Goal: Book appointment/travel/reservation

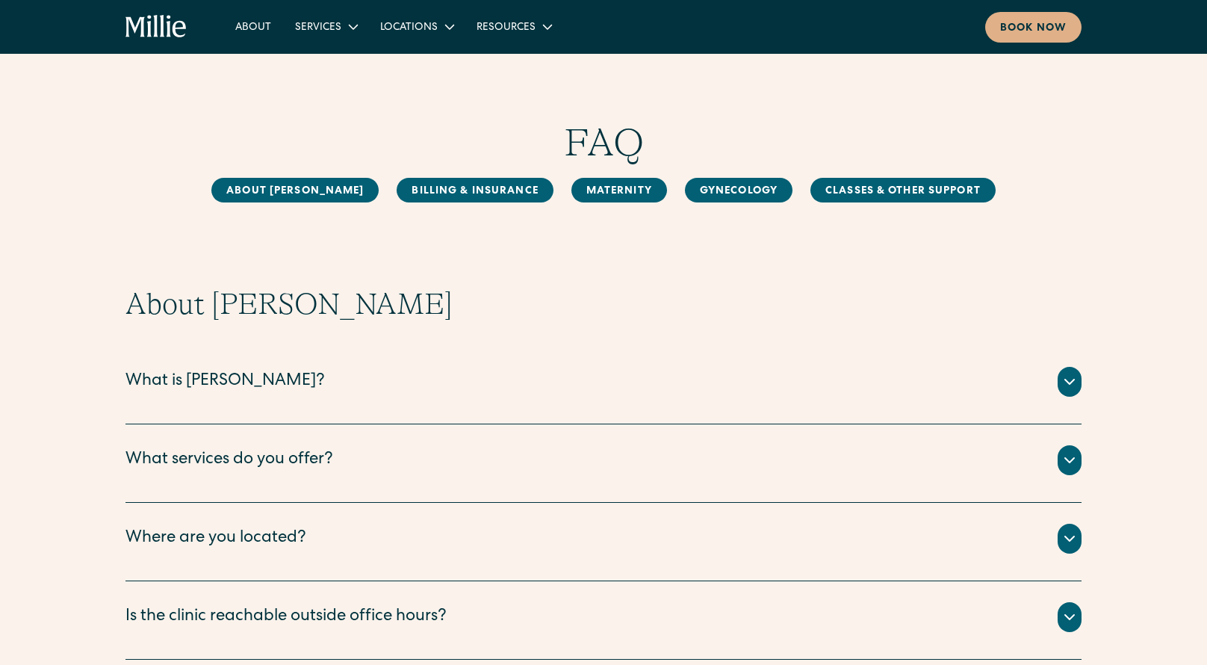
click at [1072, 462] on icon at bounding box center [1070, 460] width 18 height 18
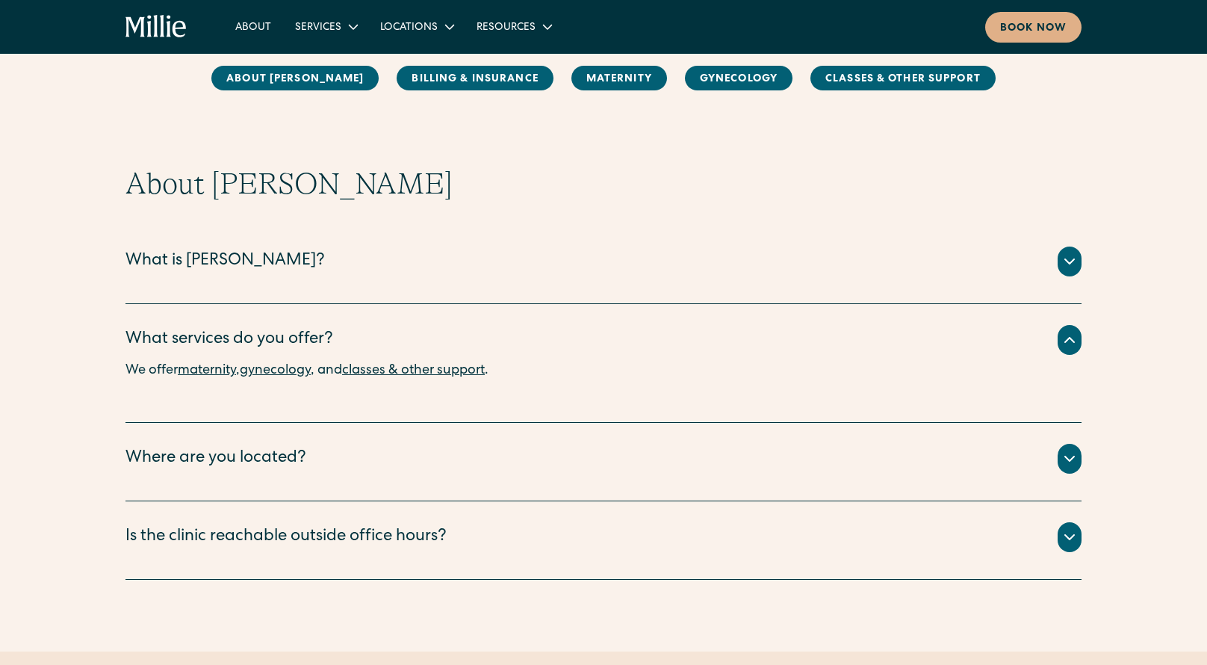
scroll to position [130, 0]
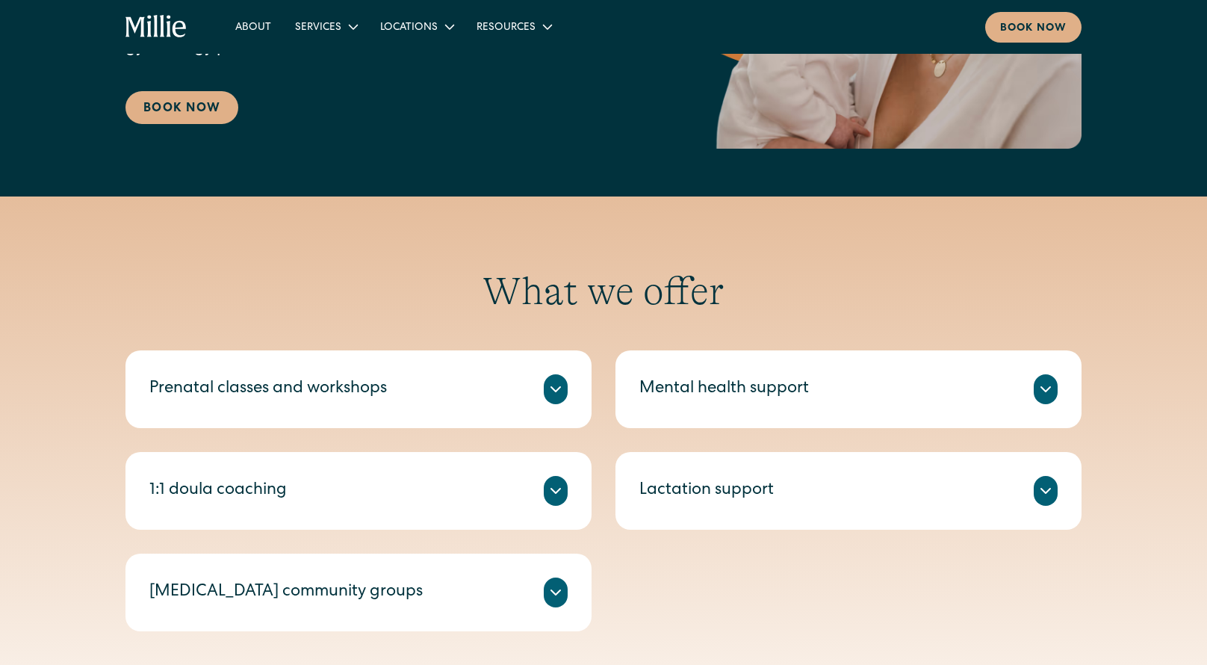
scroll to position [352, 0]
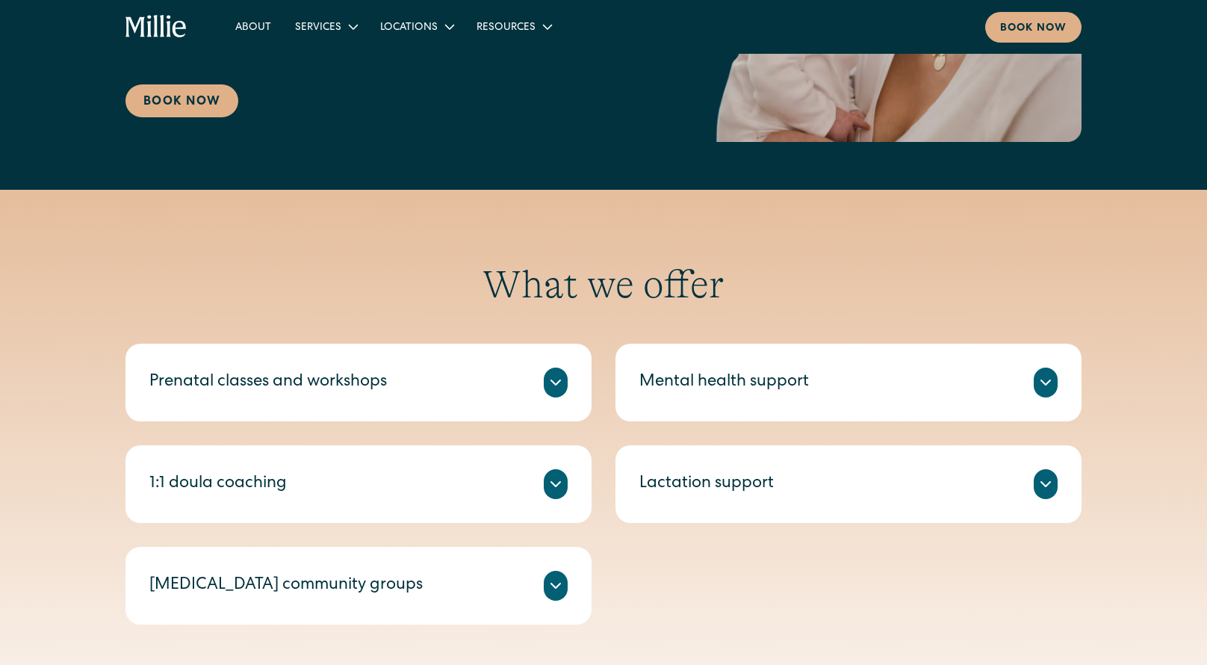
click at [560, 380] on icon at bounding box center [556, 383] width 18 height 18
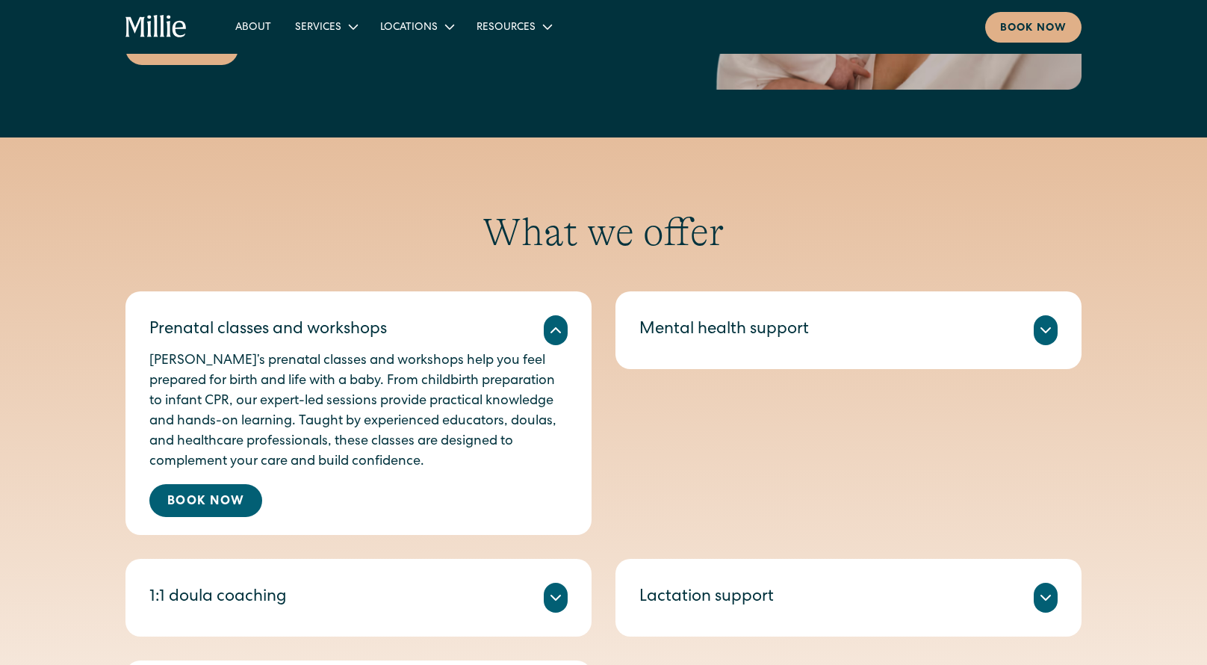
scroll to position [504, 0]
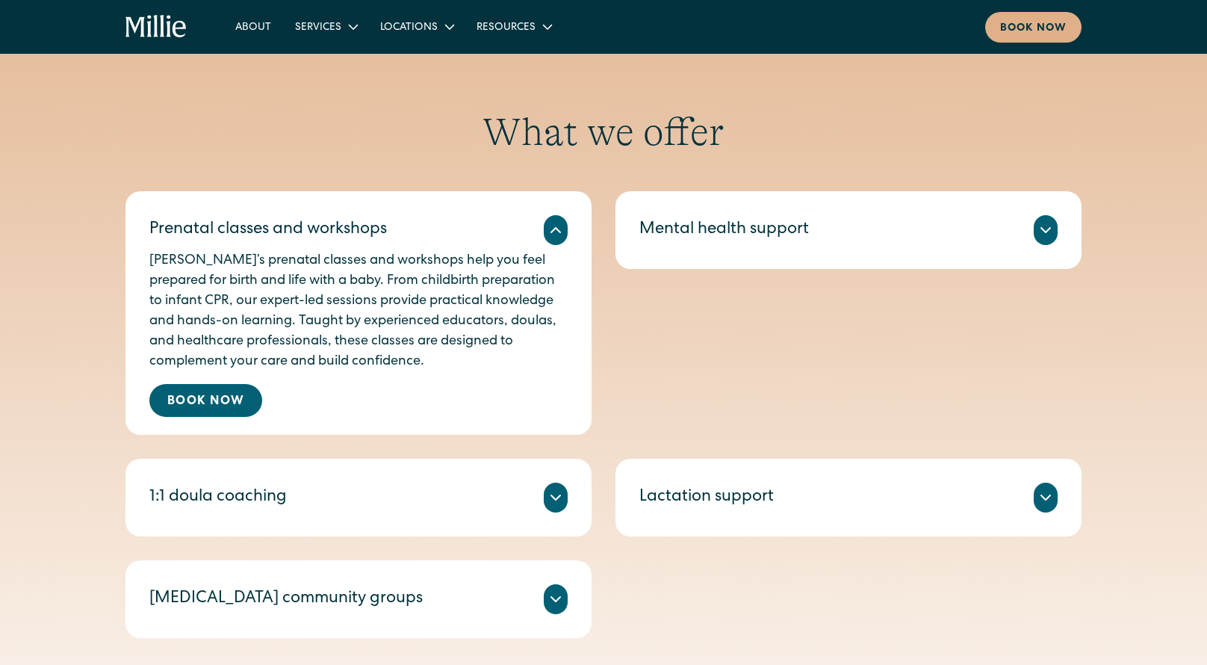
click at [1044, 230] on icon at bounding box center [1045, 230] width 9 height 4
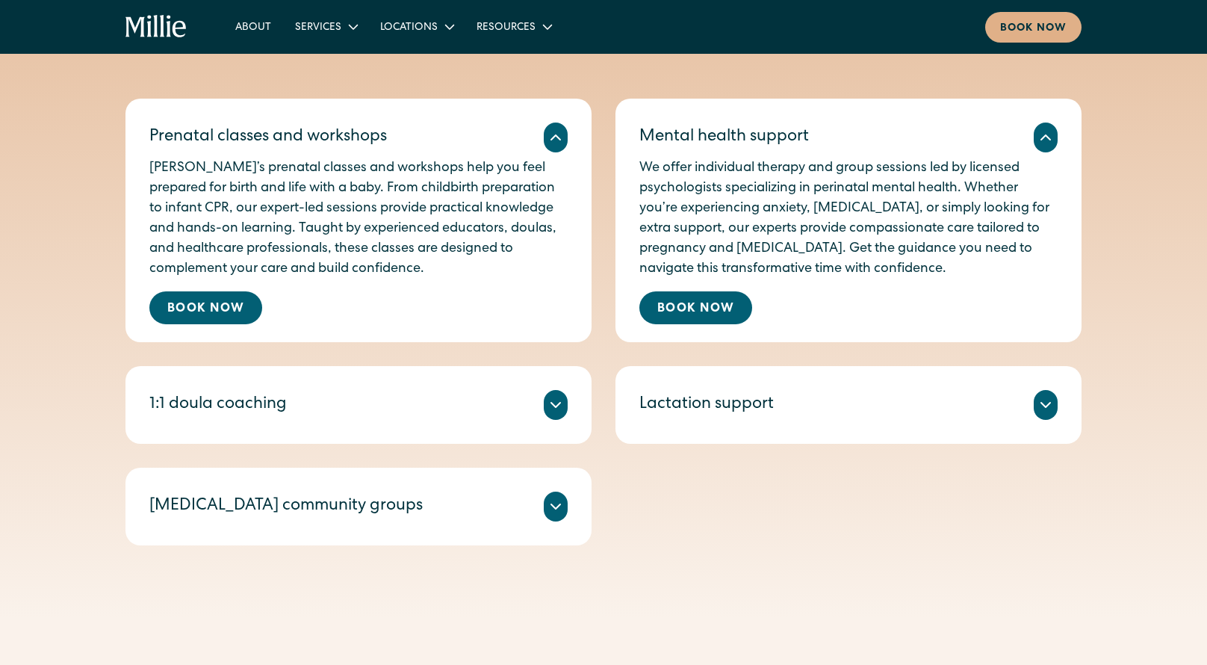
scroll to position [599, 0]
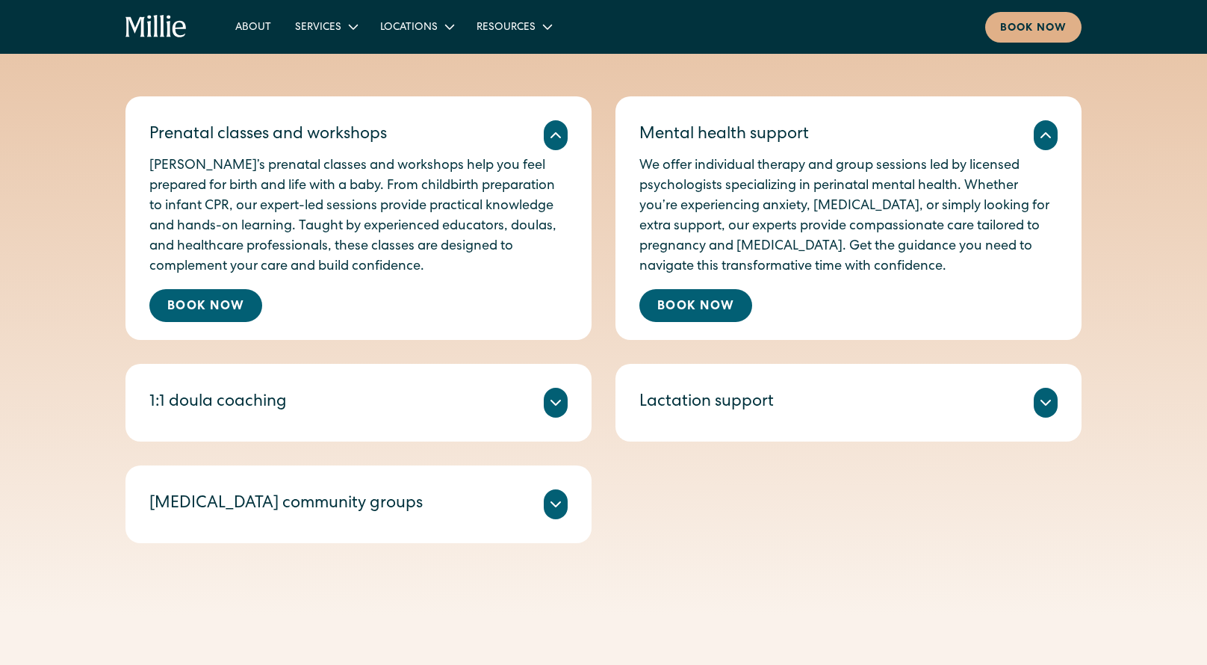
click at [551, 401] on icon at bounding box center [555, 402] width 9 height 4
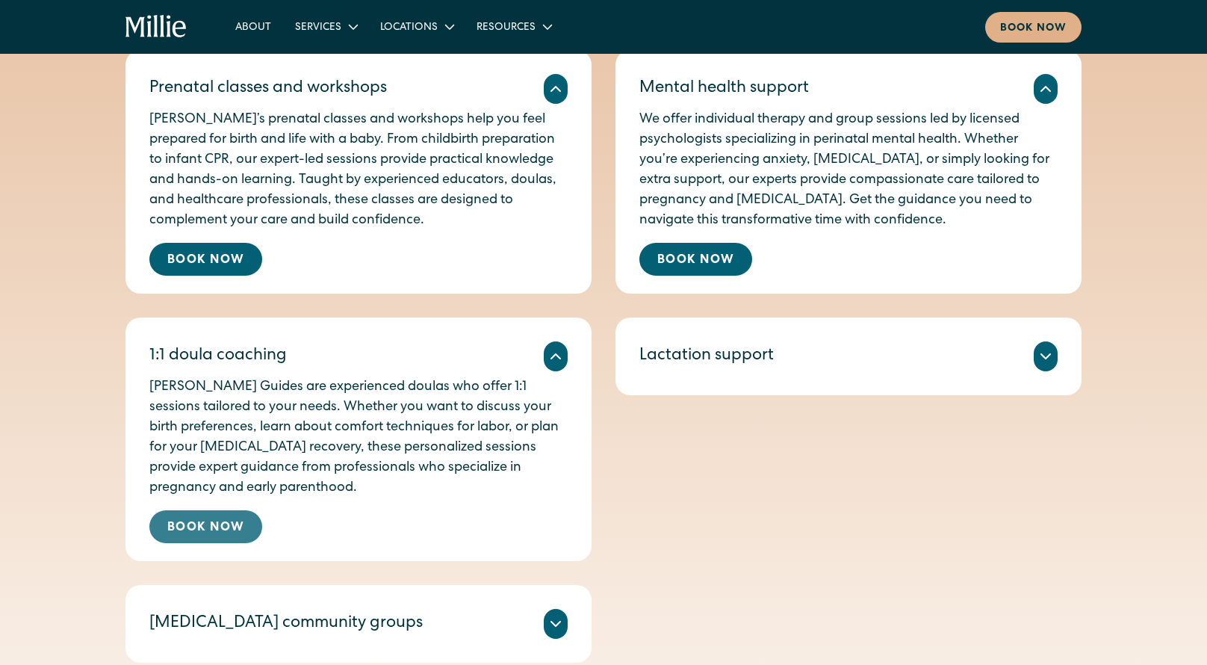
scroll to position [660, 0]
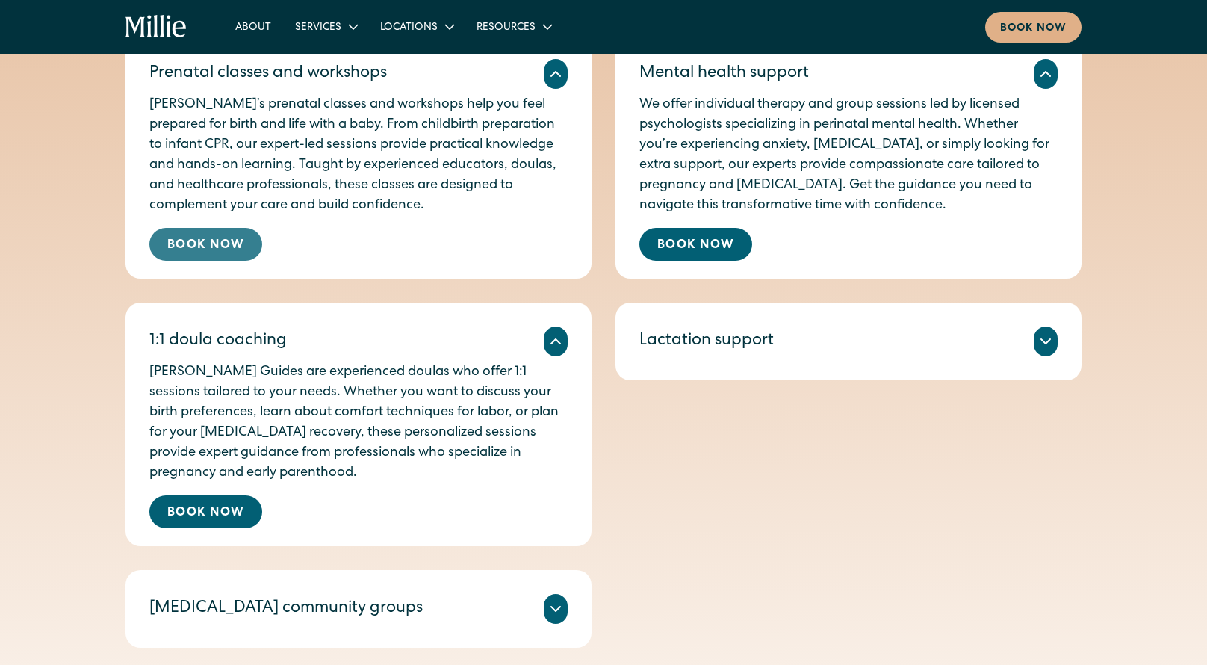
click at [204, 245] on link "Book Now" at bounding box center [205, 244] width 113 height 33
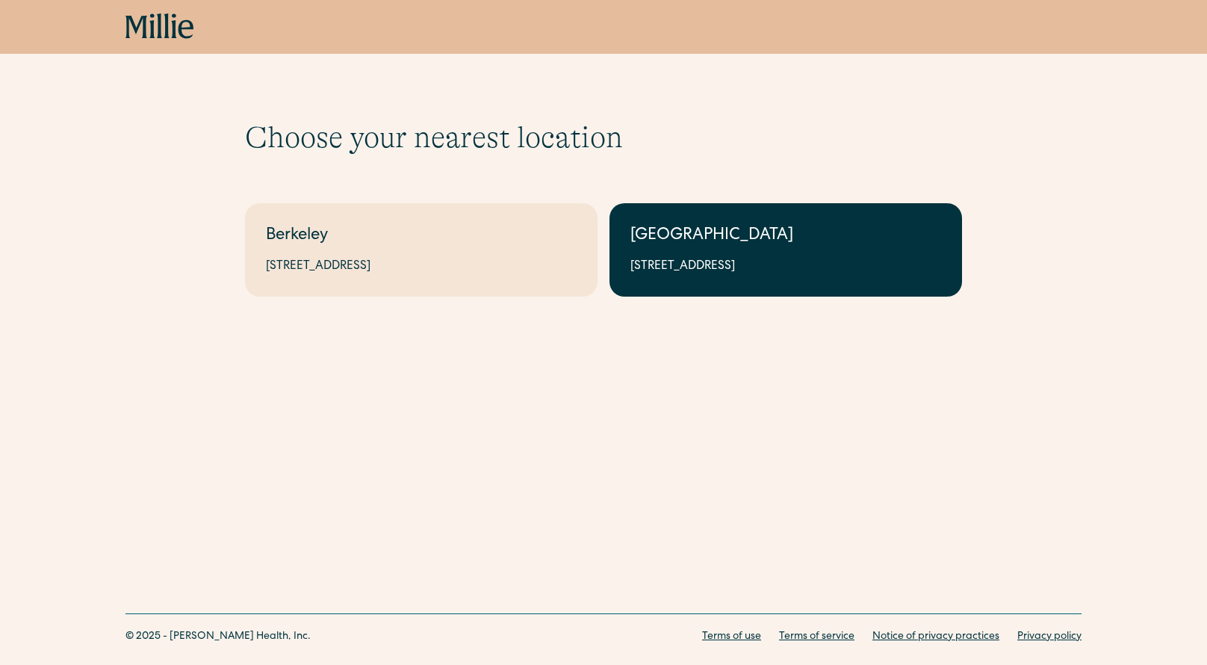
click at [710, 275] on link "South Bay 1471 Saratoga Ave, Suite 101, San Jose, CA 95129" at bounding box center [786, 249] width 353 height 93
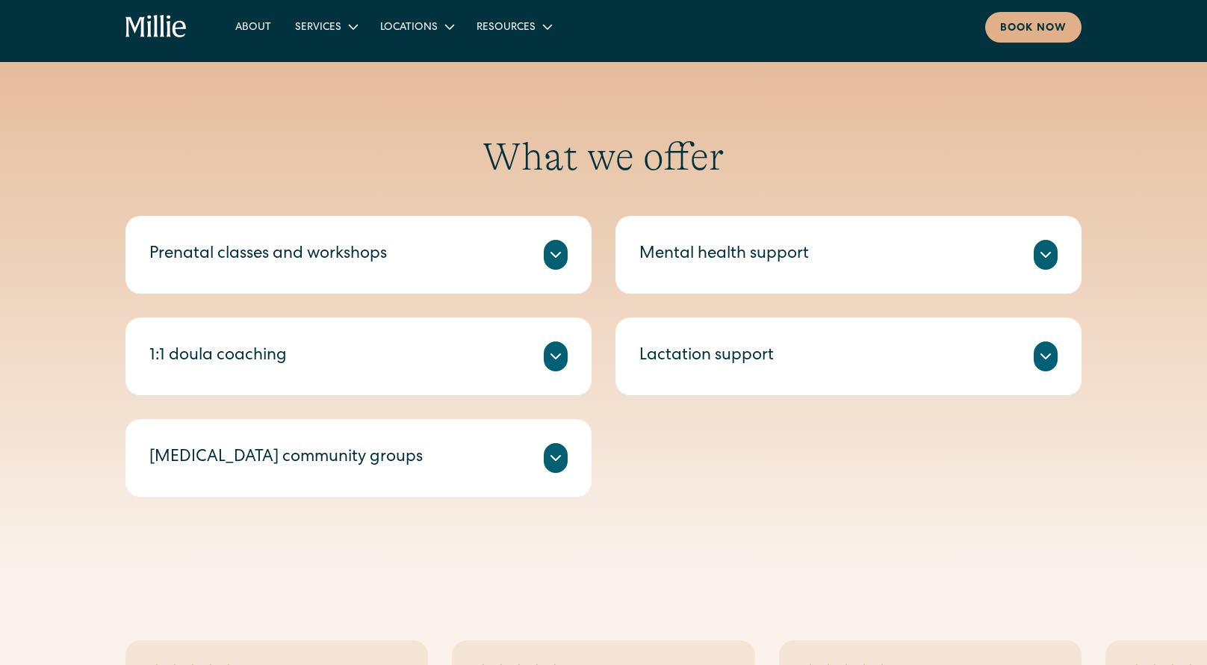
scroll to position [447, 0]
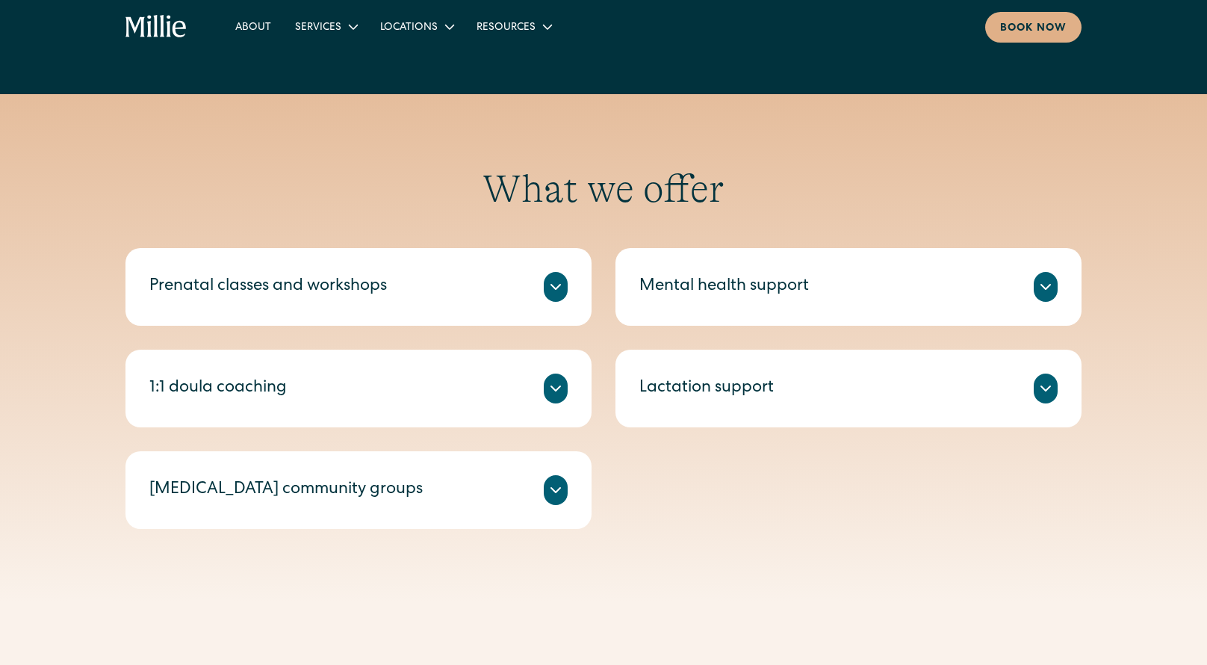
click at [550, 487] on icon at bounding box center [556, 490] width 18 height 18
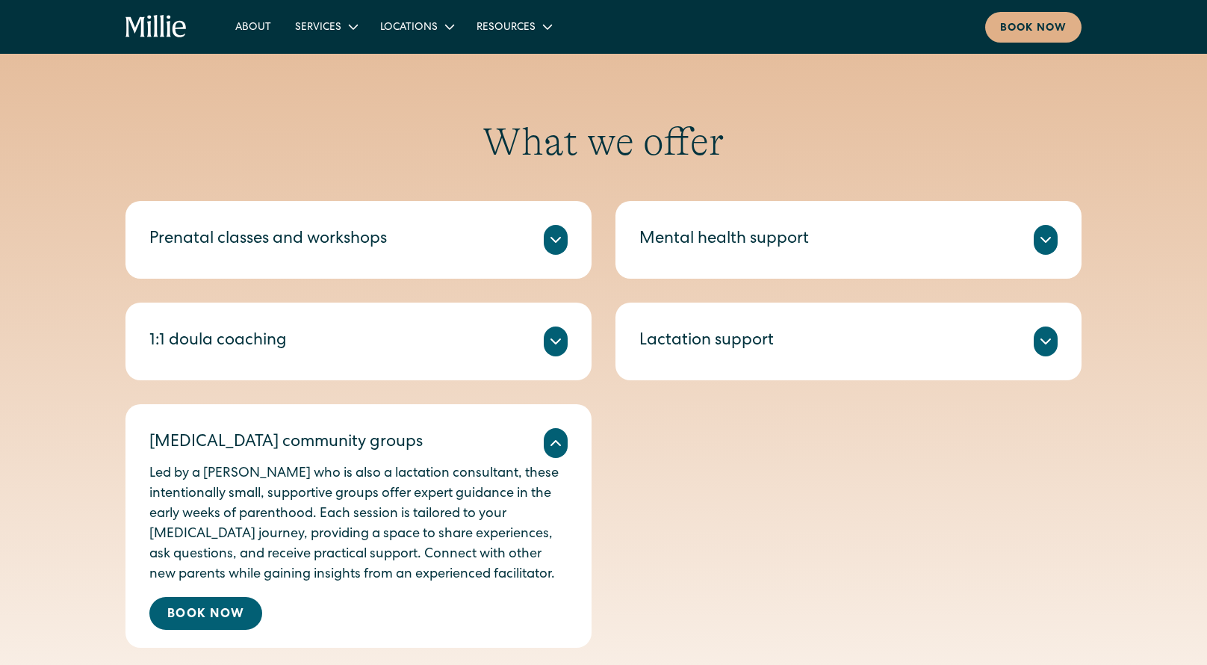
scroll to position [577, 0]
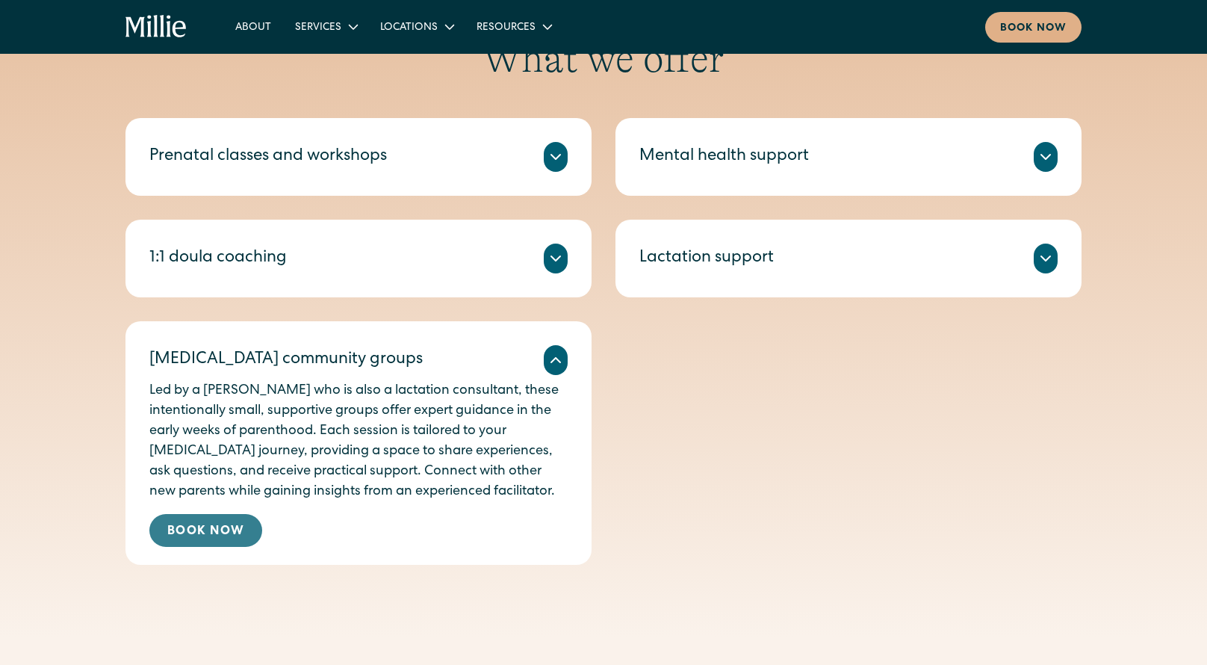
click at [221, 532] on link "Book Now" at bounding box center [205, 530] width 113 height 33
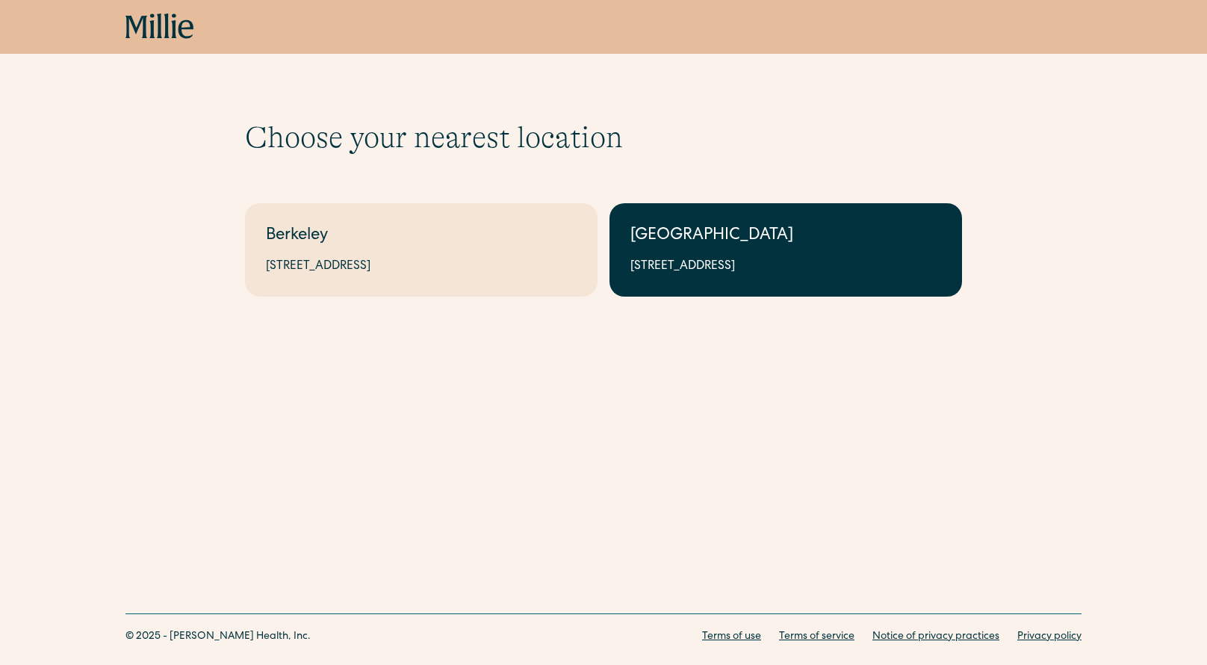
click at [796, 232] on div "[GEOGRAPHIC_DATA]" at bounding box center [785, 236] width 311 height 25
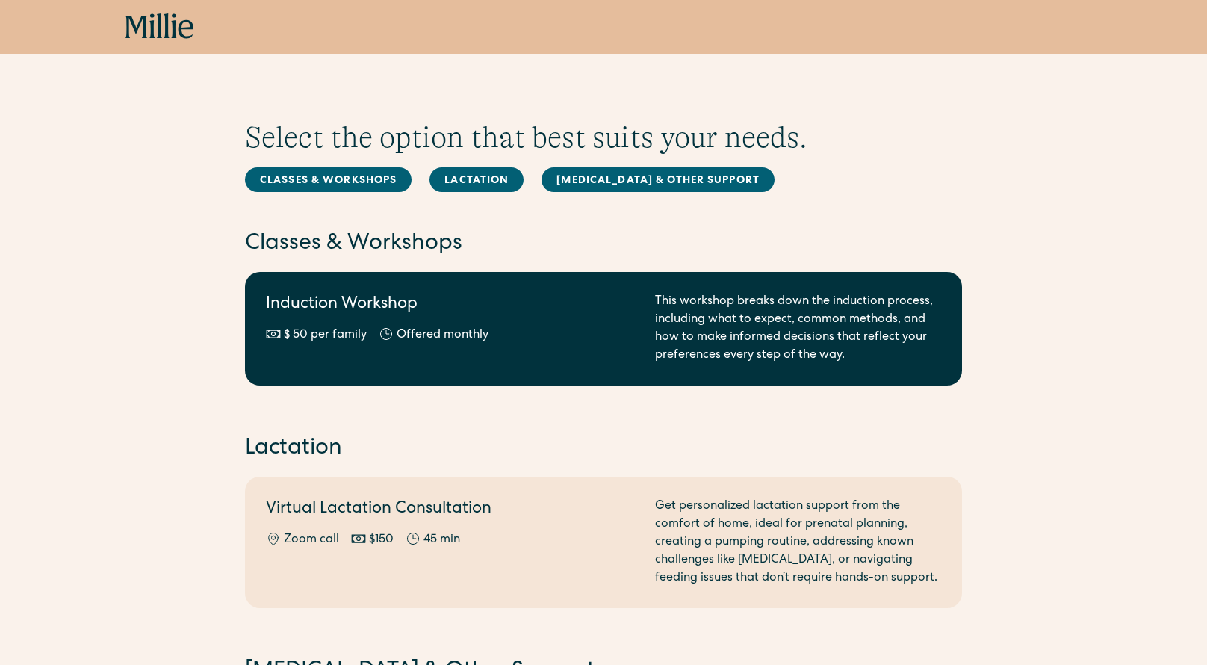
click at [608, 351] on div "Induction Workshop $ 50 per family Offered monthly Every other month" at bounding box center [451, 329] width 371 height 72
click at [642, 356] on div "Induction Workshop $ 50 per family Offered monthly Every other month This works…" at bounding box center [603, 329] width 675 height 72
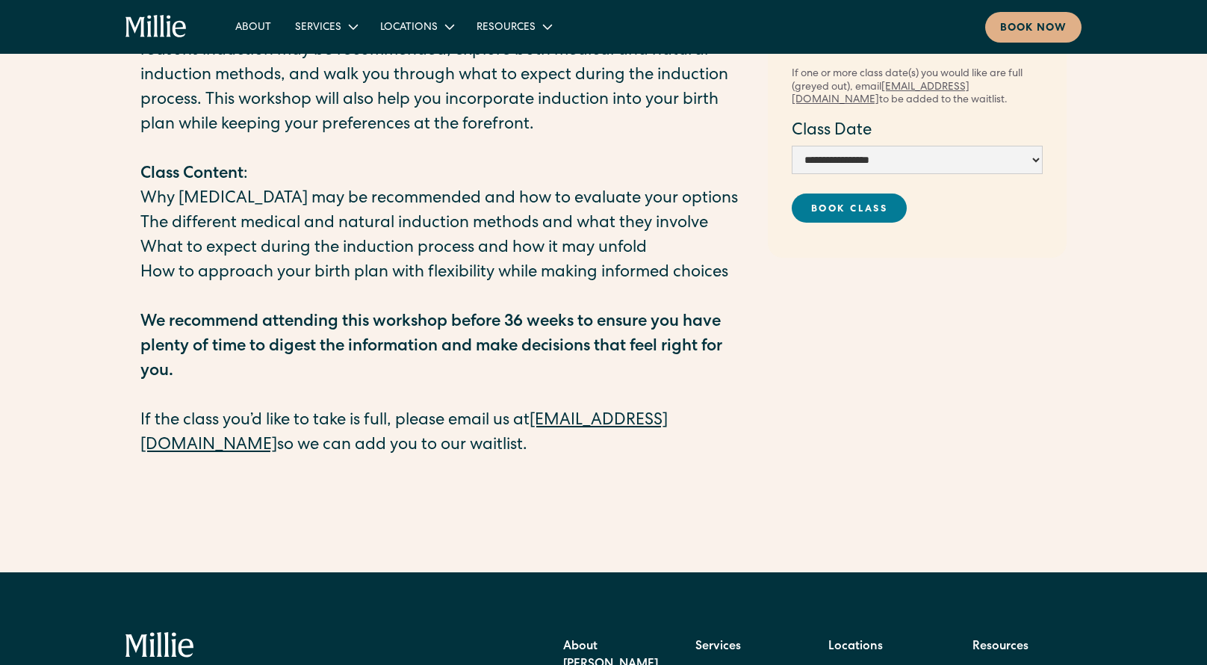
scroll to position [184, 0]
